Goal: Task Accomplishment & Management: Use online tool/utility

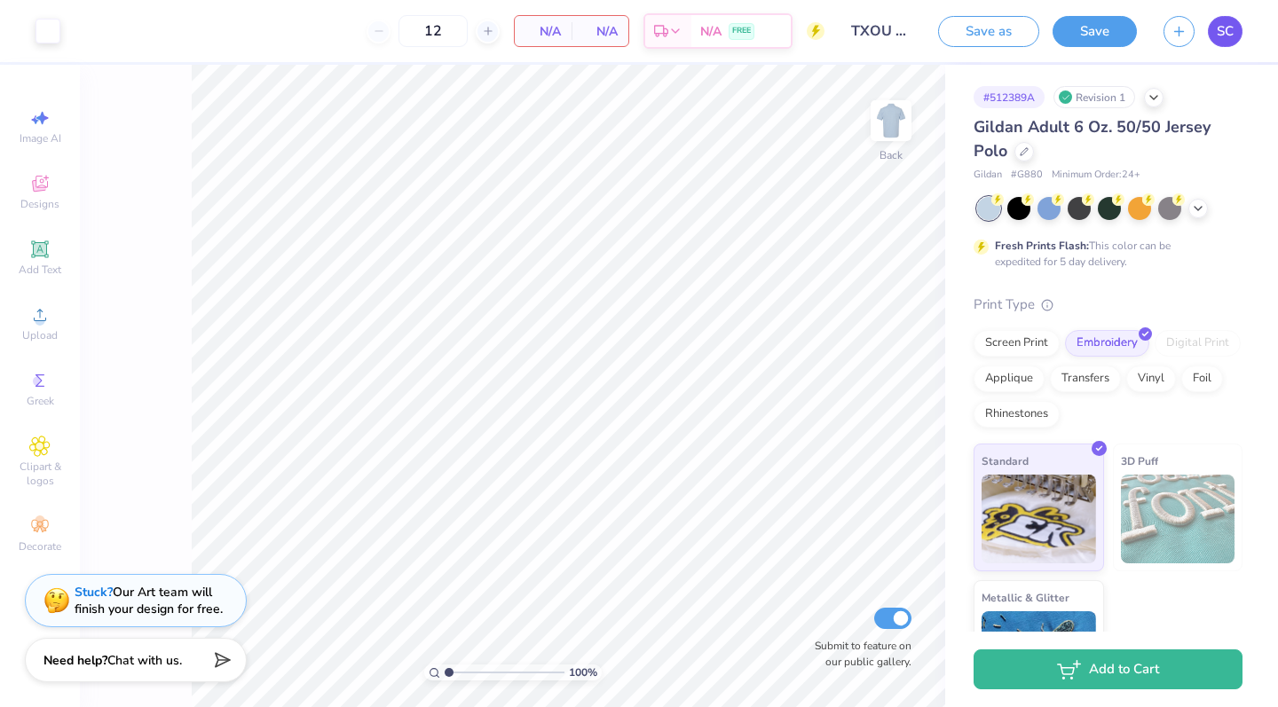
click at [1223, 31] on span "SC" at bounding box center [1225, 31] width 17 height 20
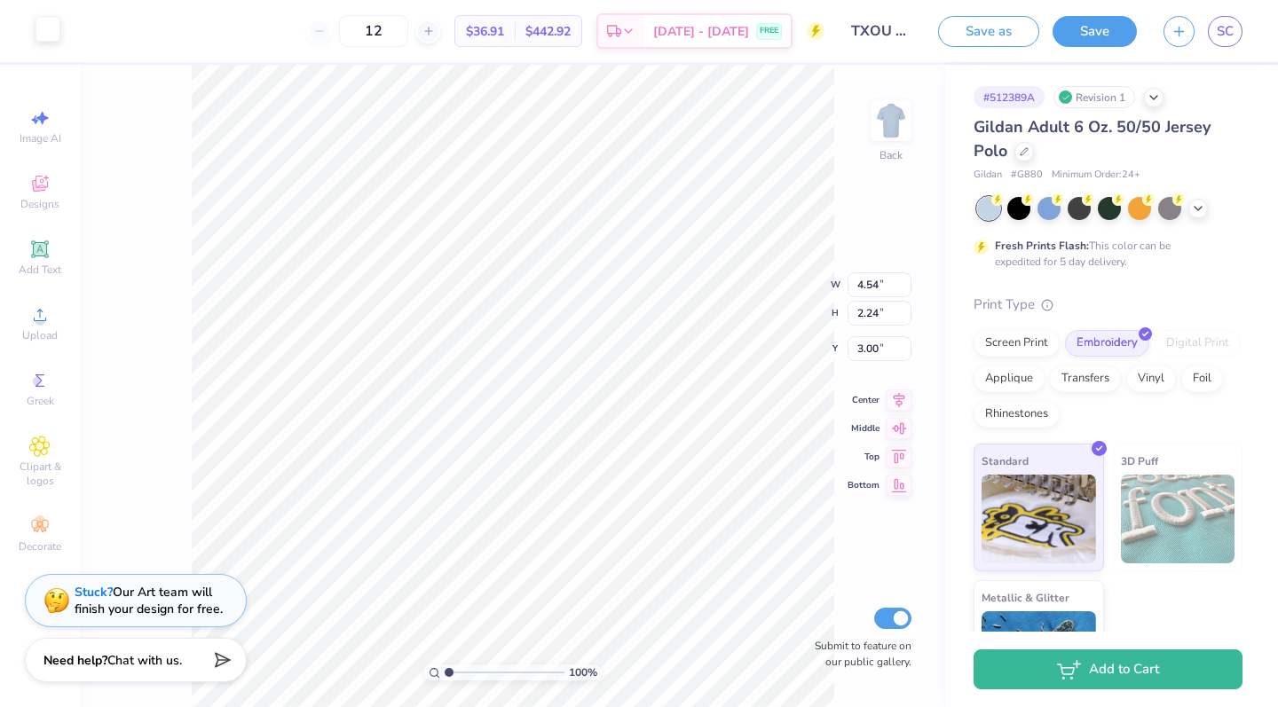
click at [47, 31] on div at bounding box center [47, 29] width 25 height 25
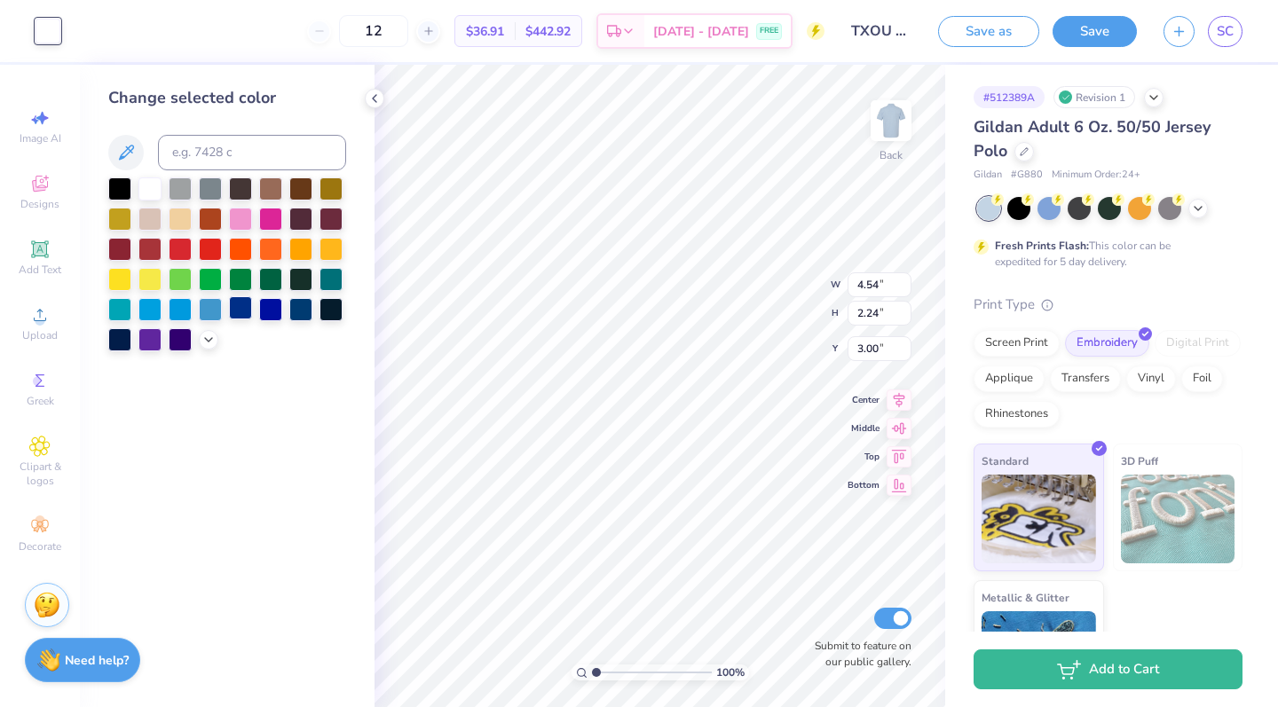
click at [249, 314] on div at bounding box center [240, 307] width 23 height 23
click at [1201, 205] on polyline at bounding box center [1197, 207] width 7 height 4
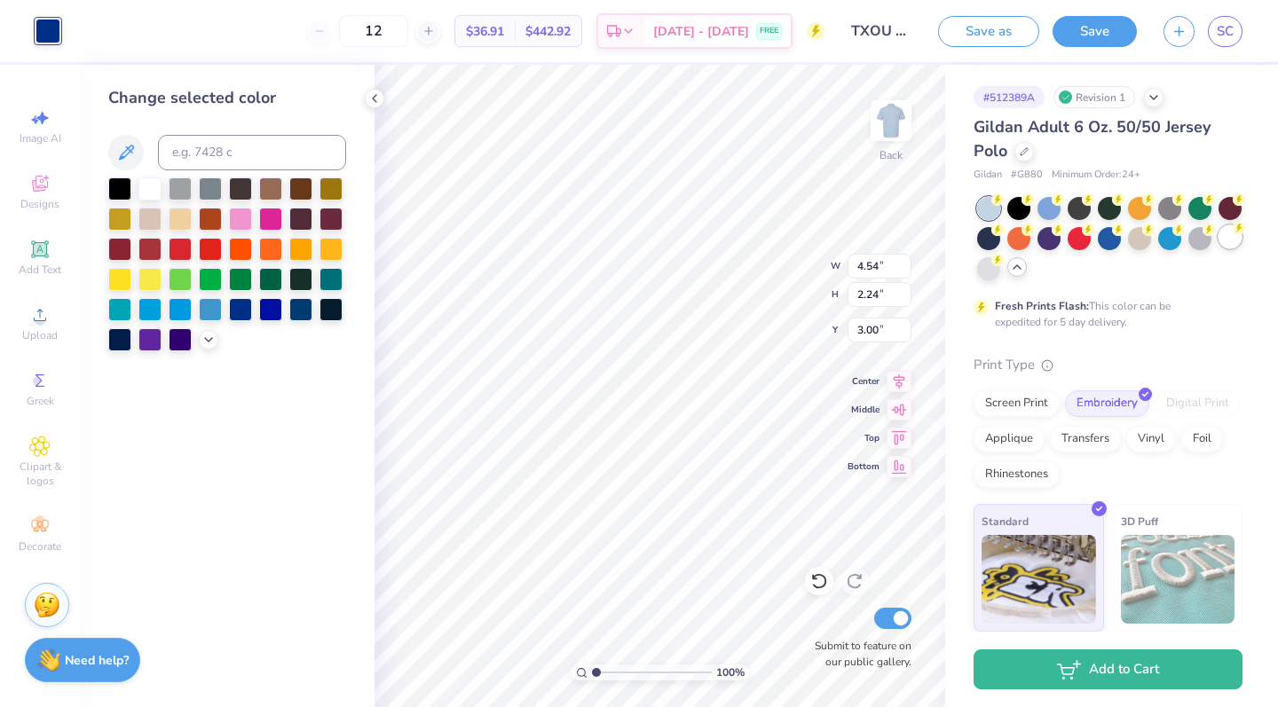
click at [1226, 231] on div at bounding box center [1229, 236] width 23 height 23
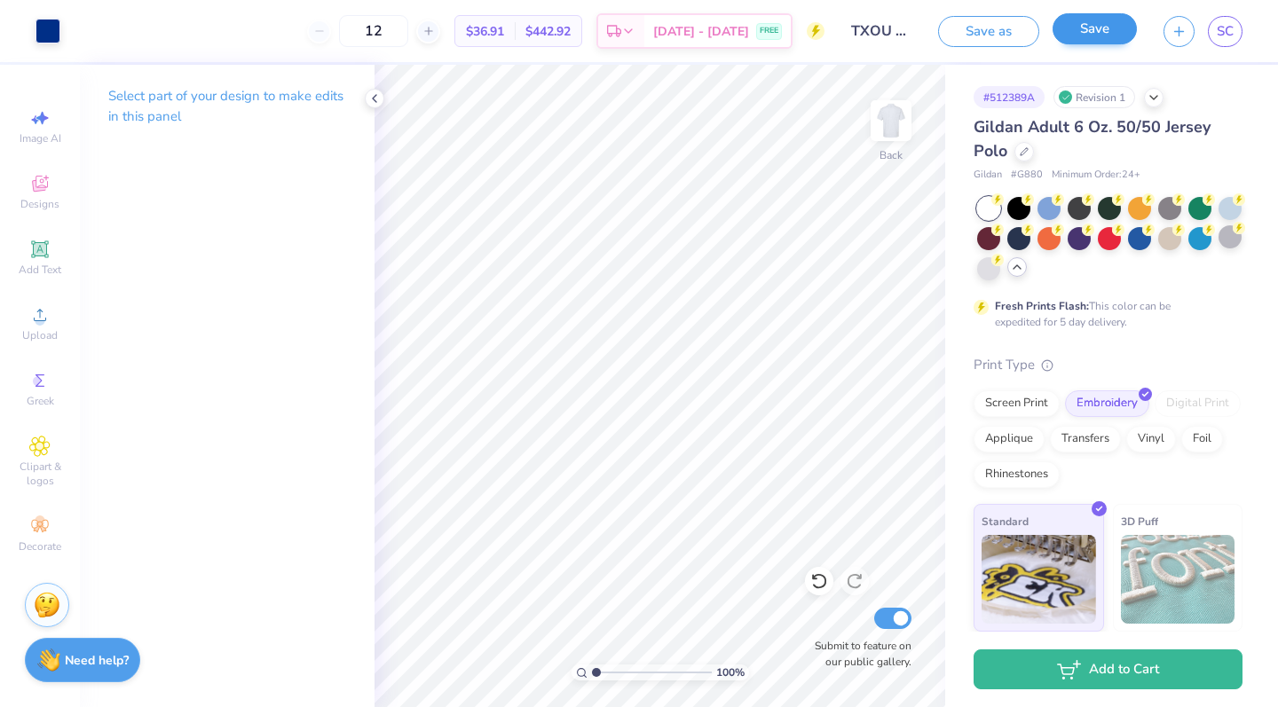
click at [1090, 33] on button "Save" at bounding box center [1094, 28] width 84 height 31
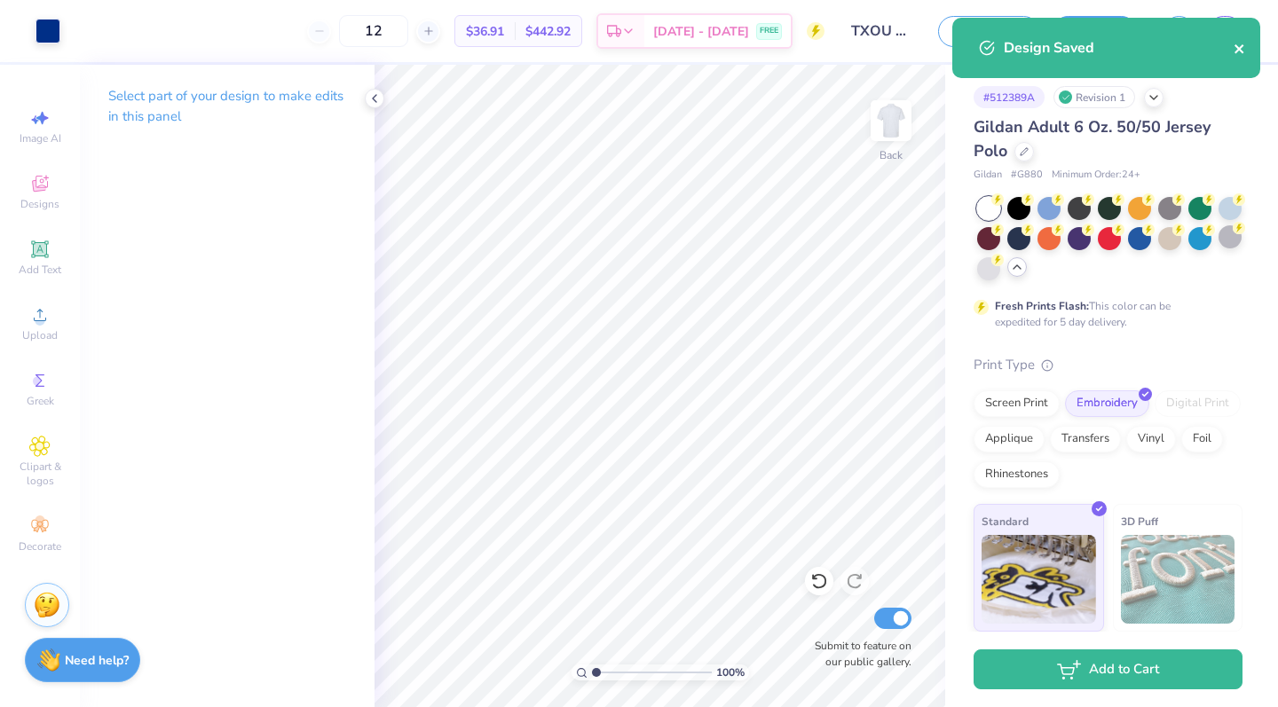
click at [1241, 46] on icon "close" at bounding box center [1238, 48] width 9 height 9
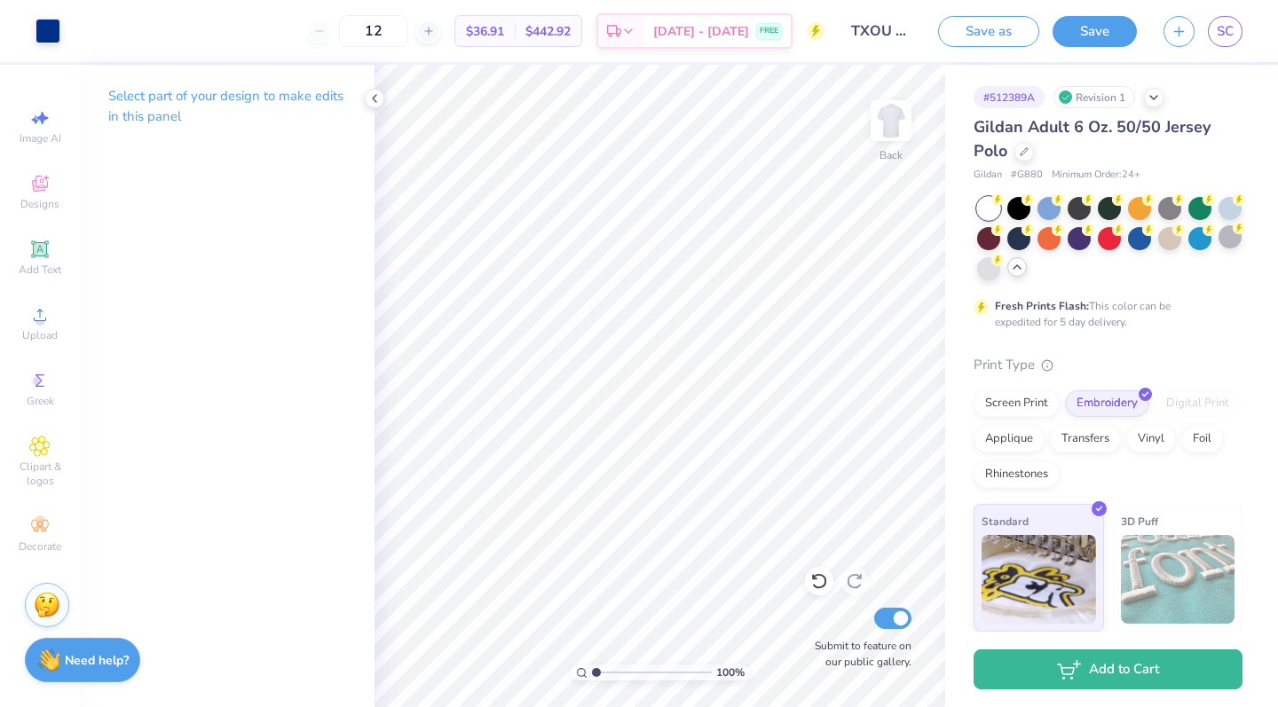
click at [1225, 21] on div "Design Saved" at bounding box center [1106, 17] width 315 height 7
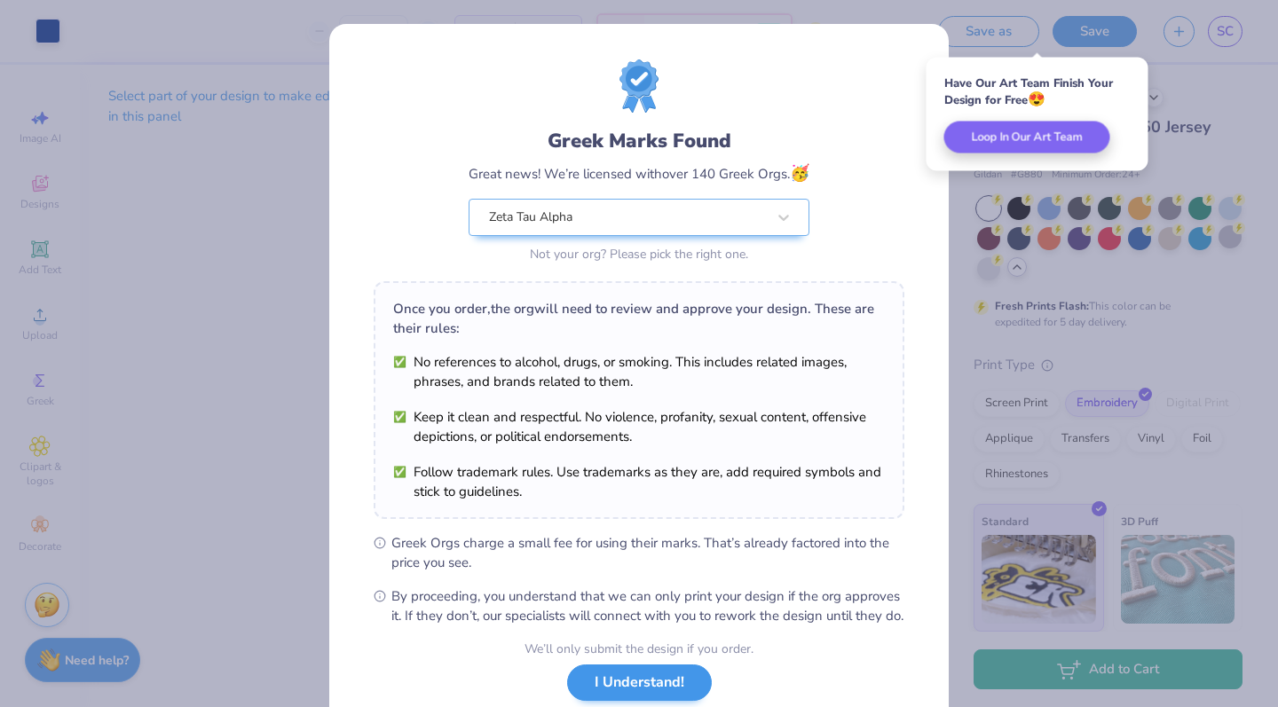
click at [631, 699] on button "I Understand!" at bounding box center [639, 683] width 145 height 36
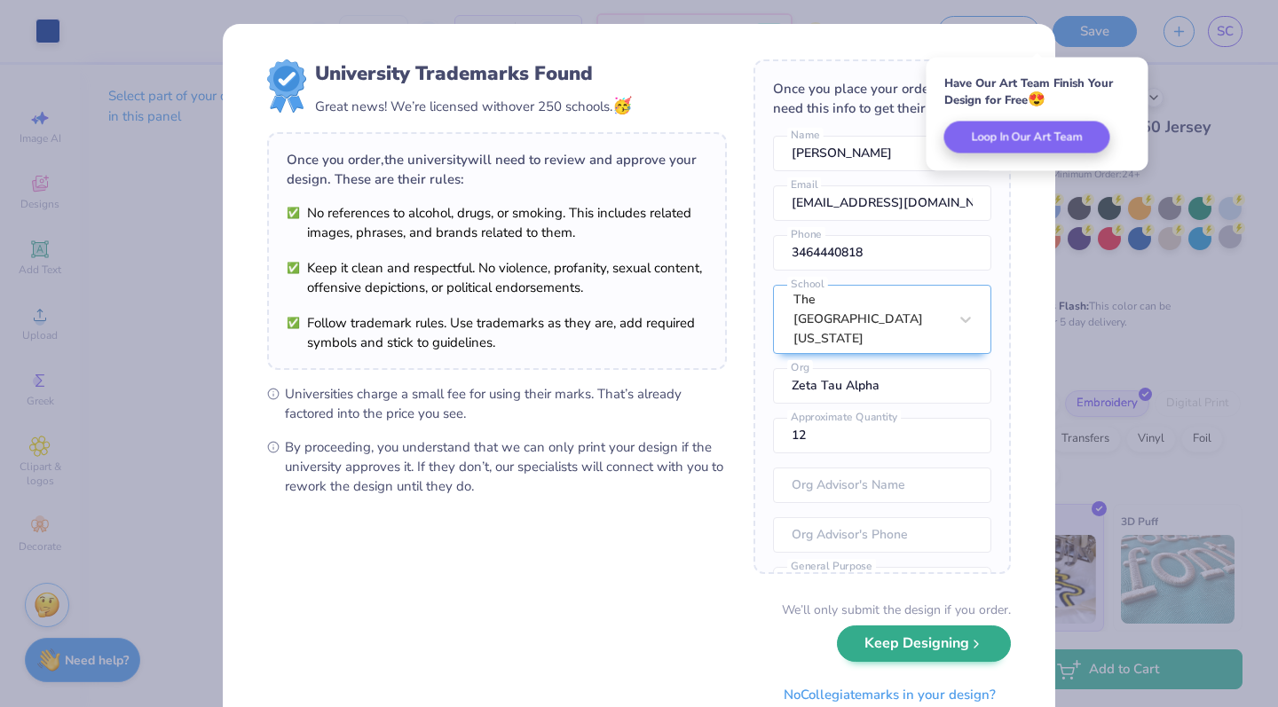
click at [897, 650] on button "Keep Designing" at bounding box center [924, 644] width 174 height 36
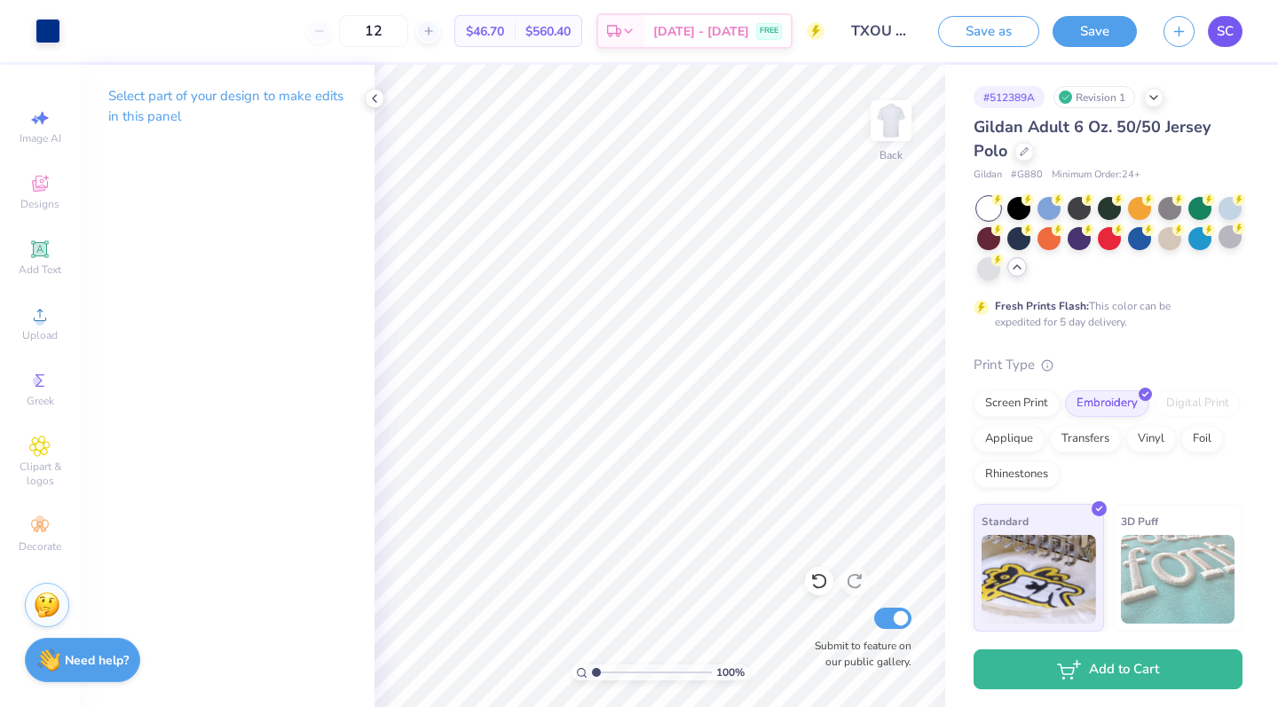
click at [1215, 30] on link "SC" at bounding box center [1225, 31] width 35 height 31
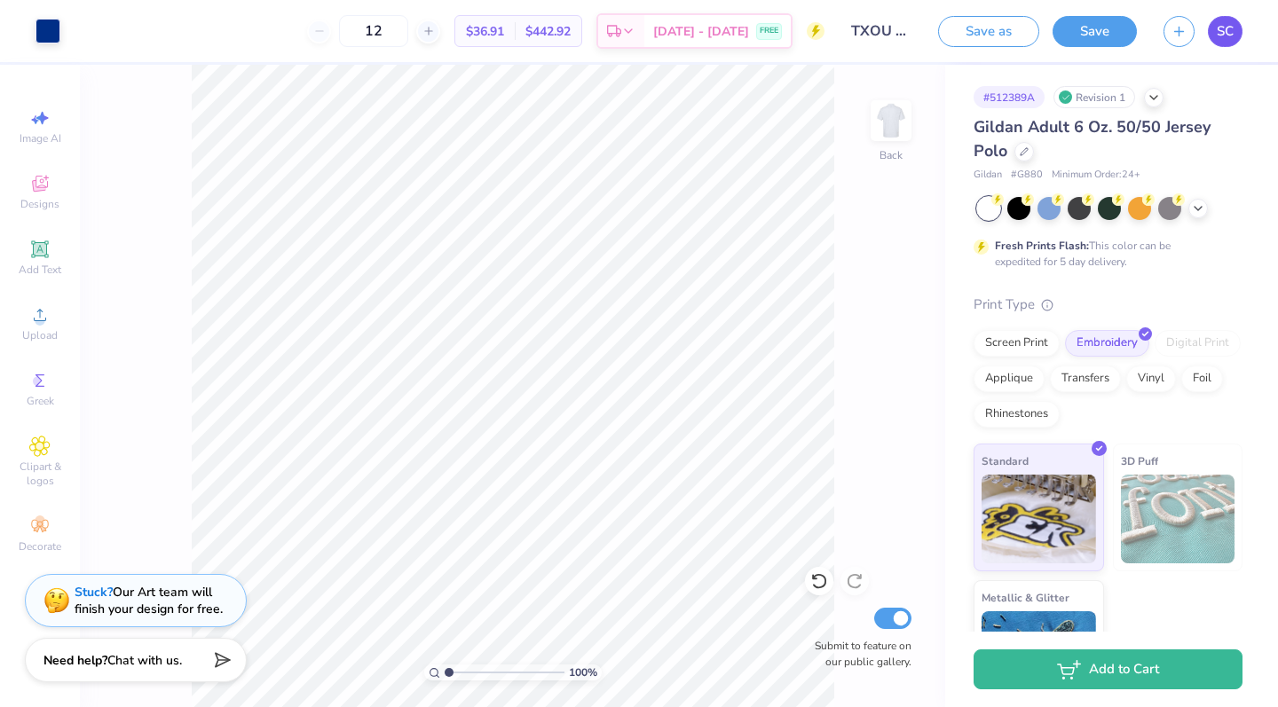
click at [1071, 41] on link "SC" at bounding box center [1225, 31] width 35 height 31
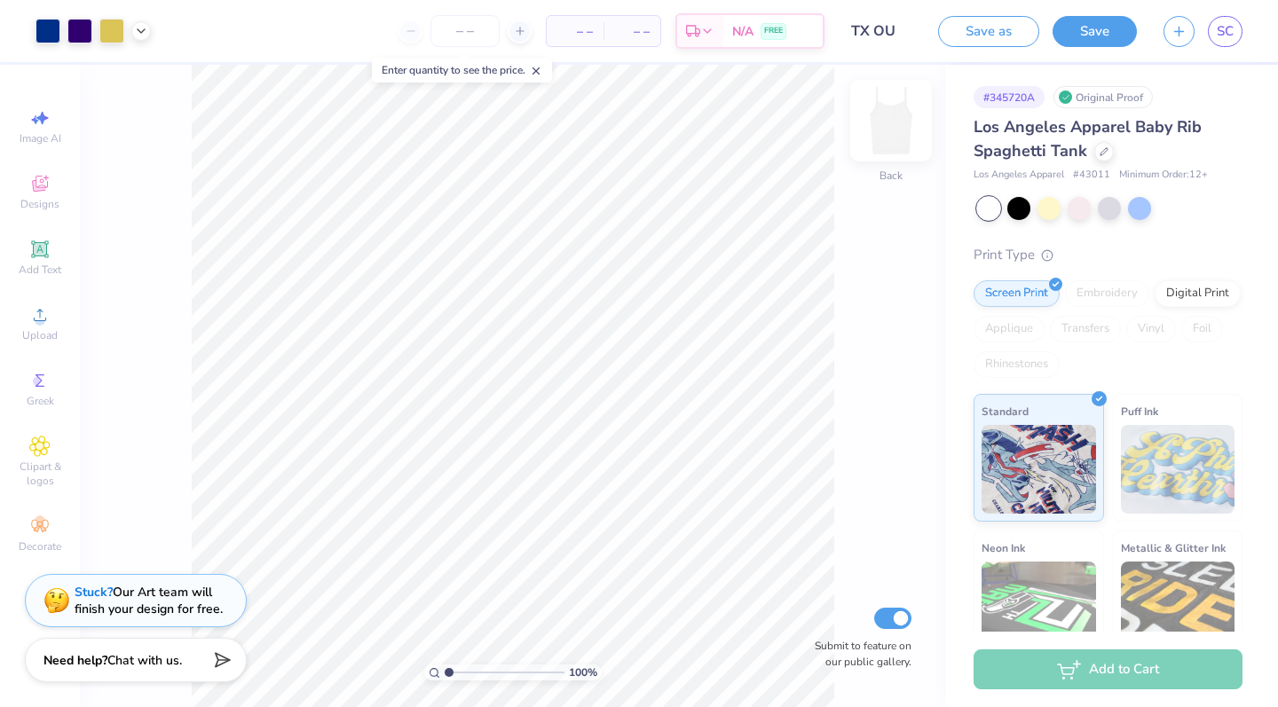
click at [894, 115] on img at bounding box center [890, 120] width 71 height 71
click at [889, 133] on img at bounding box center [890, 120] width 71 height 71
click at [1231, 40] on span "SC" at bounding box center [1225, 31] width 17 height 20
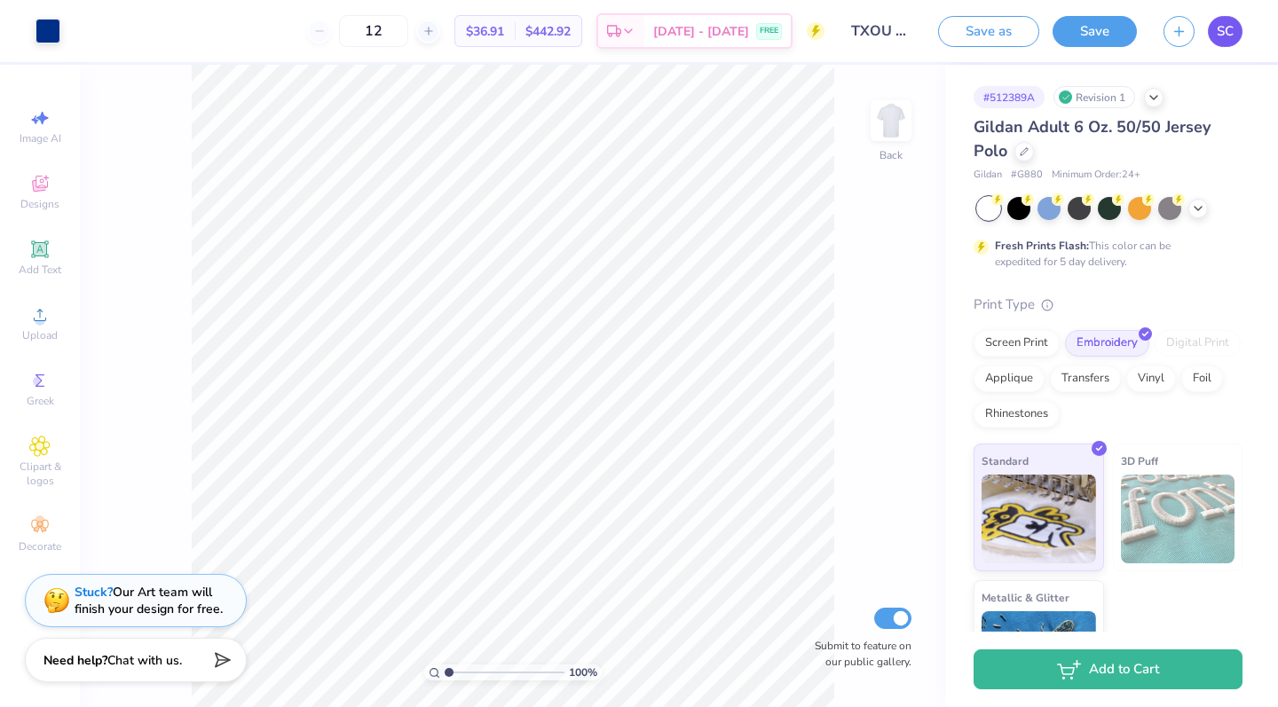
click at [1224, 37] on span "SC" at bounding box center [1225, 31] width 17 height 20
